Goal: Task Accomplishment & Management: Manage account settings

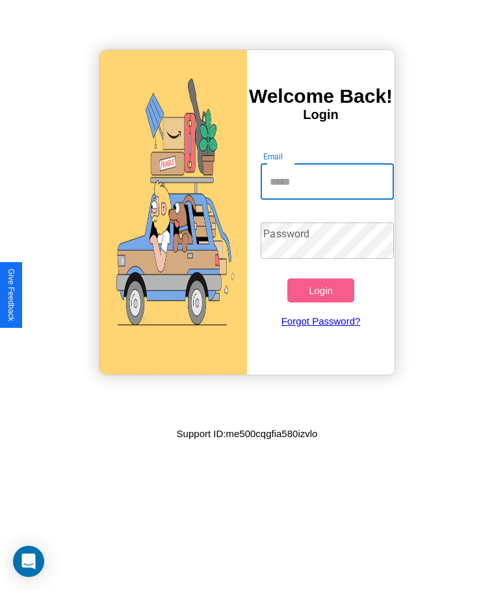
click at [327, 181] on input "Email" at bounding box center [327, 181] width 133 height 36
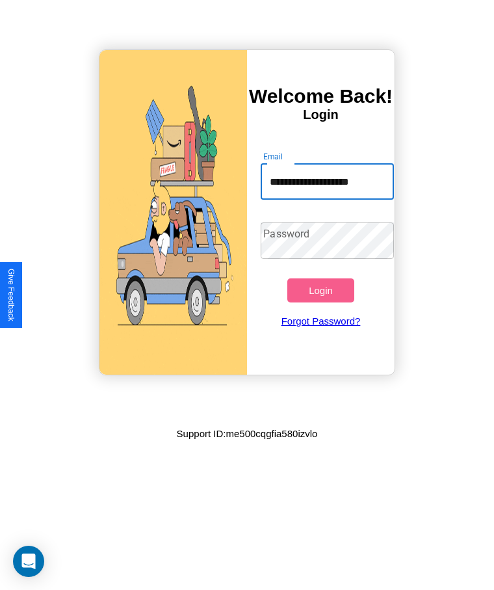
type input "**********"
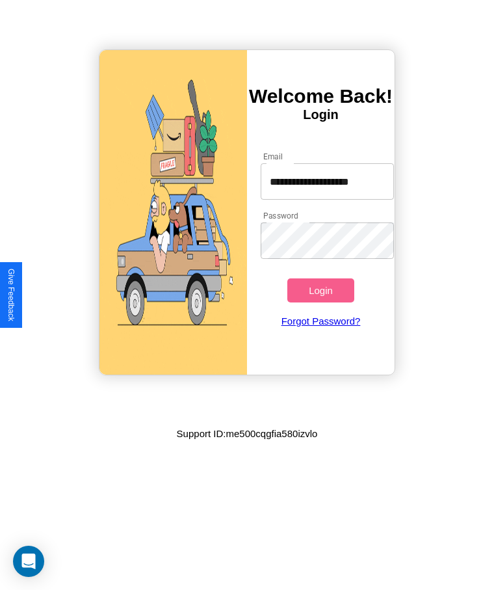
click at [321, 290] on button "Login" at bounding box center [320, 290] width 66 height 24
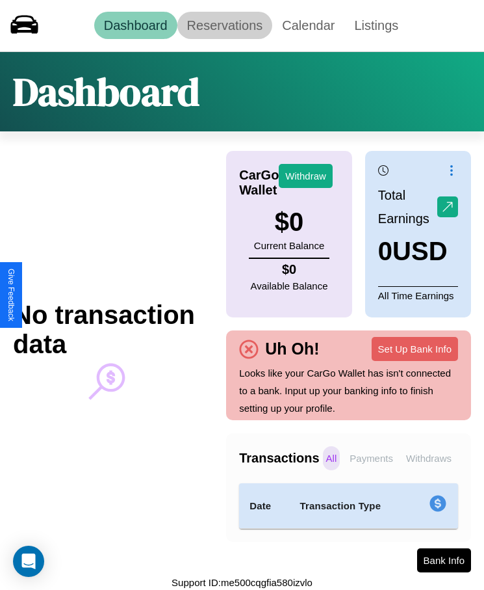
click at [224, 25] on link "Reservations" at bounding box center [226, 25] width 96 height 27
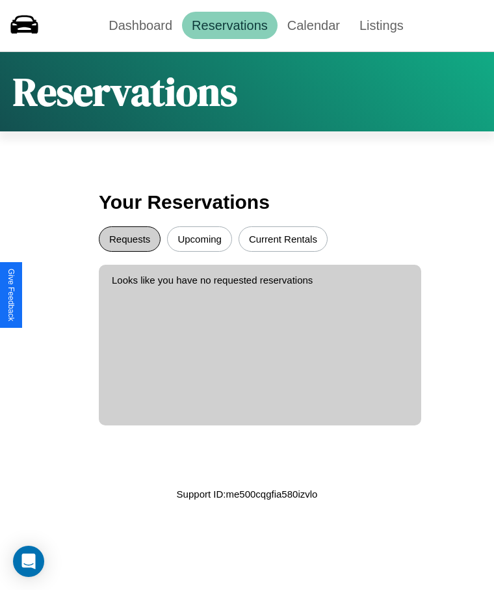
click at [129, 239] on button "Requests" at bounding box center [130, 238] width 62 height 25
click at [200, 239] on button "Upcoming" at bounding box center [199, 238] width 65 height 25
